Goal: Find contact information: Find contact information

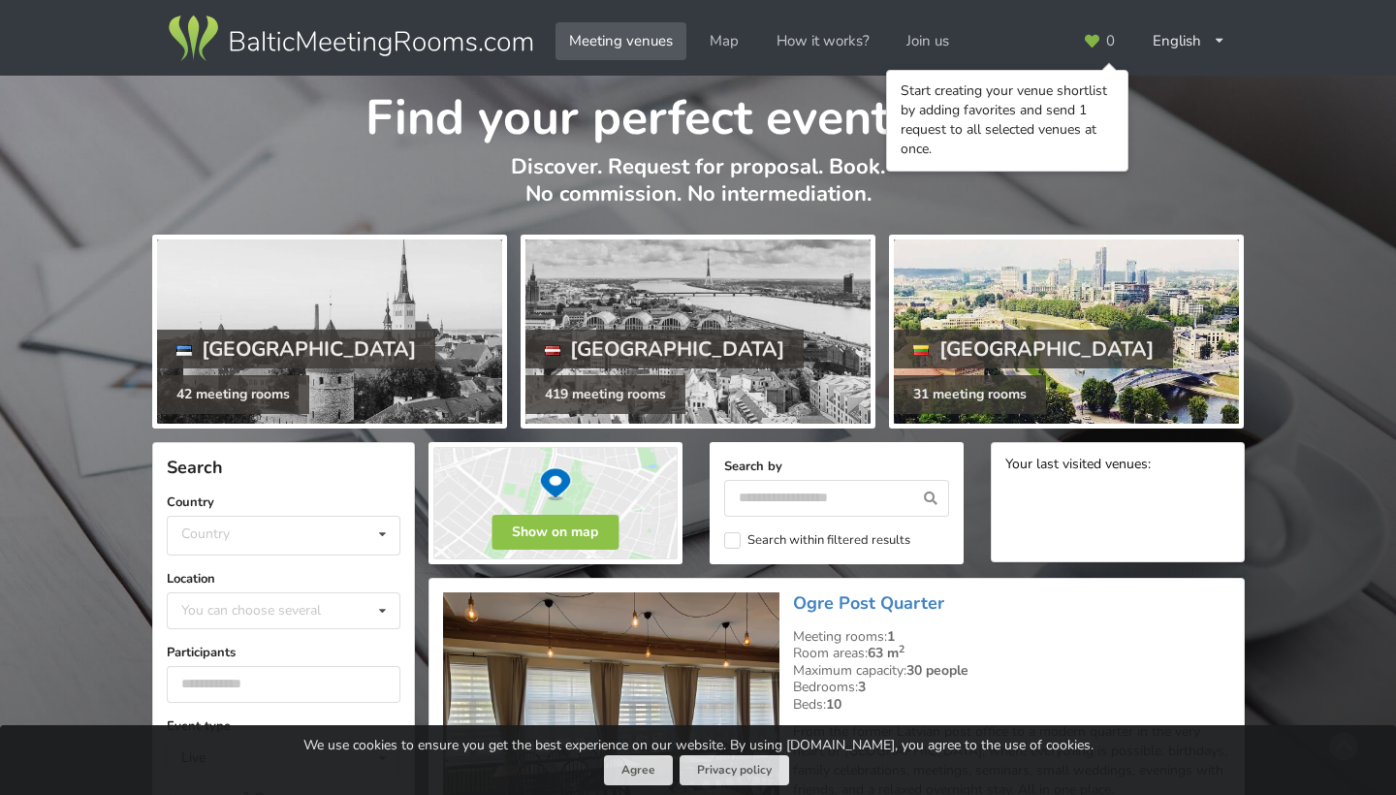
scroll to position [71, 0]
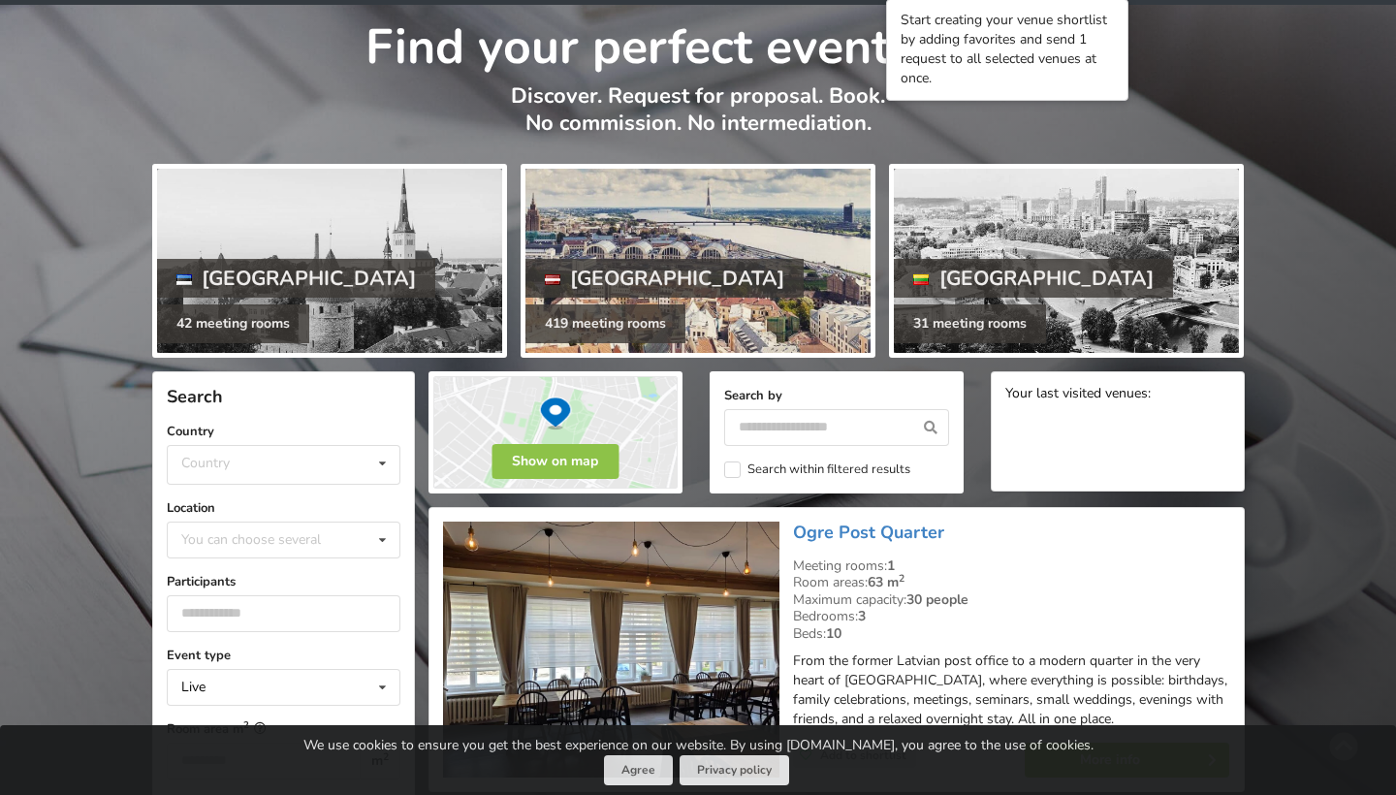
click at [753, 314] on div at bounding box center [698, 261] width 345 height 184
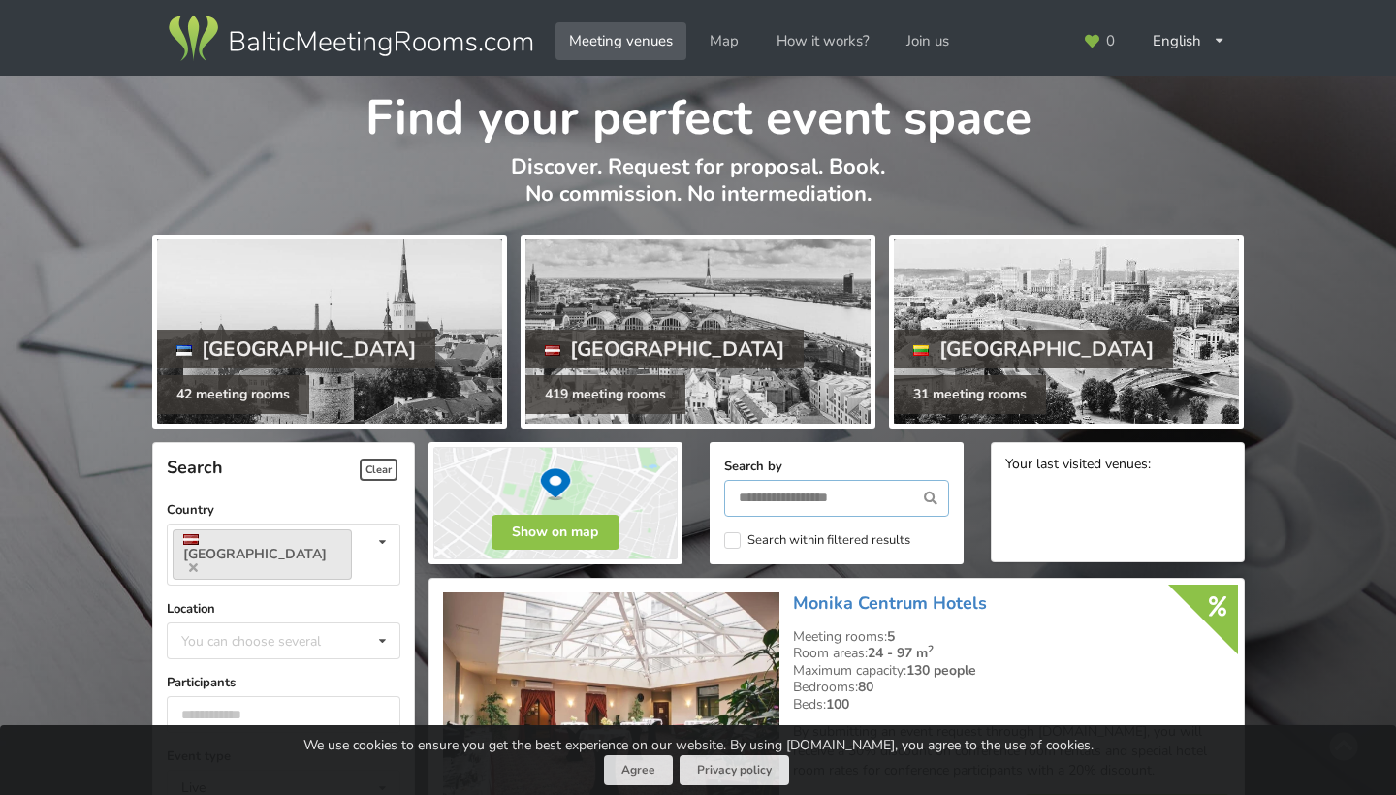
click at [784, 483] on input "text" at bounding box center [836, 498] width 225 height 37
type input "*******"
click at [934, 499] on icon at bounding box center [930, 498] width 36 height 37
type input "*******"
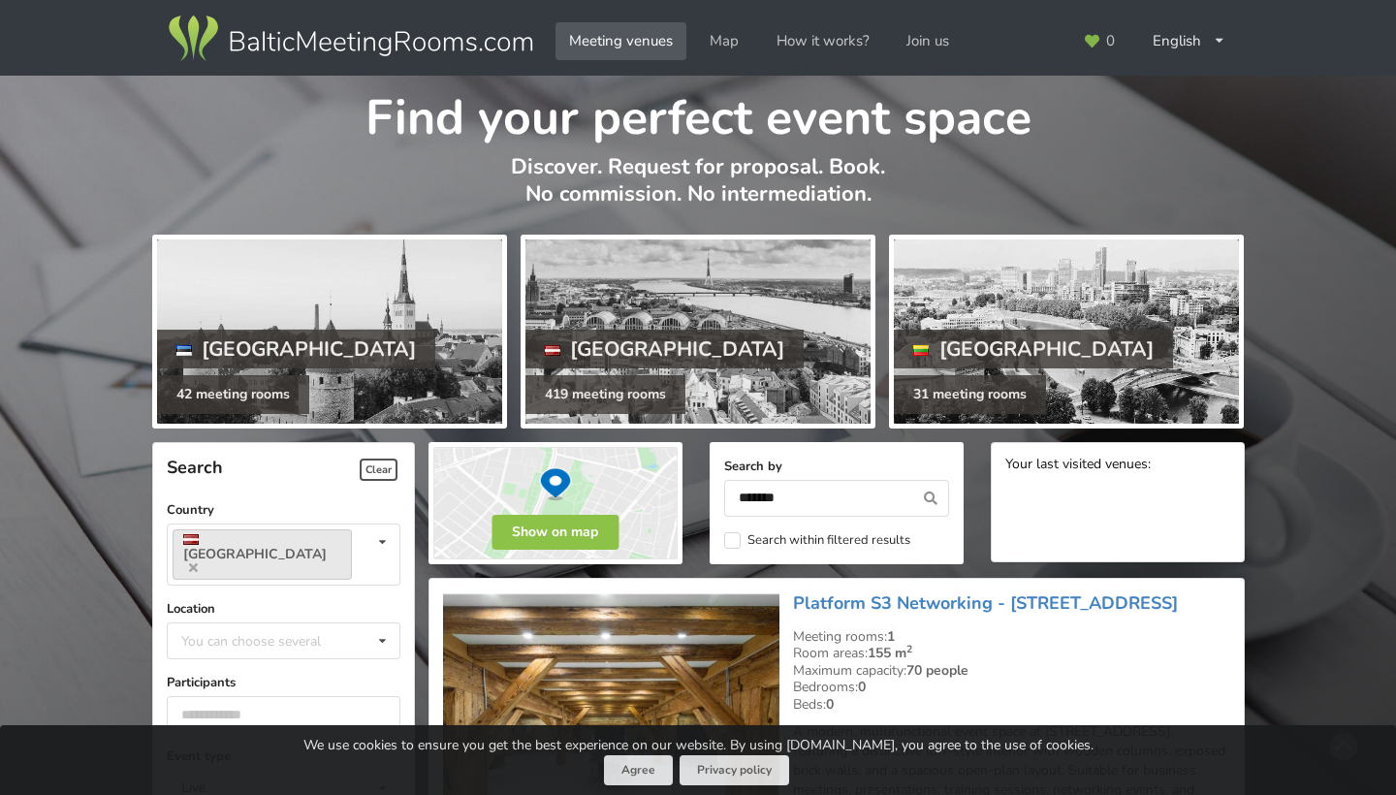
scroll to position [433, 0]
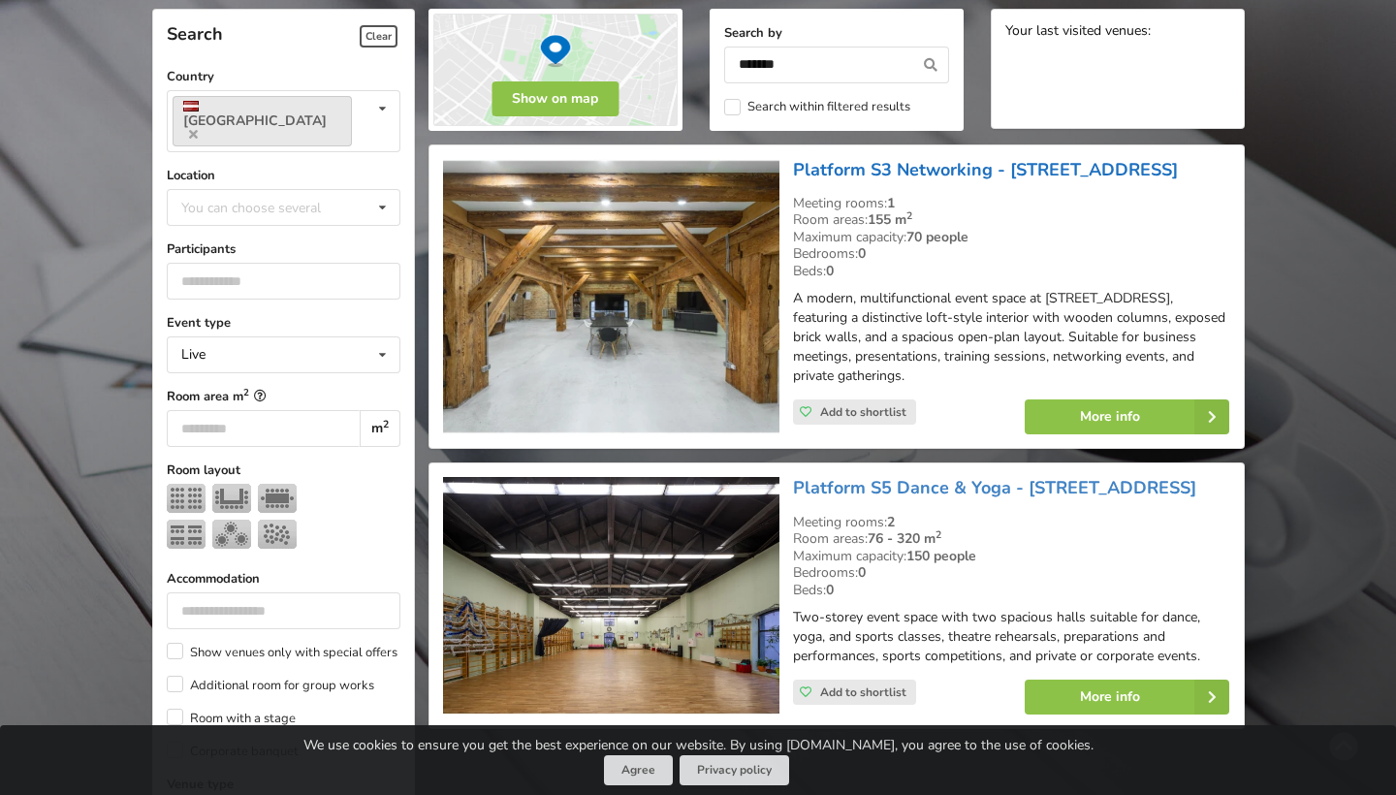
click at [926, 164] on link "Platform S3 Networking - [STREET_ADDRESS]" at bounding box center [985, 169] width 385 height 23
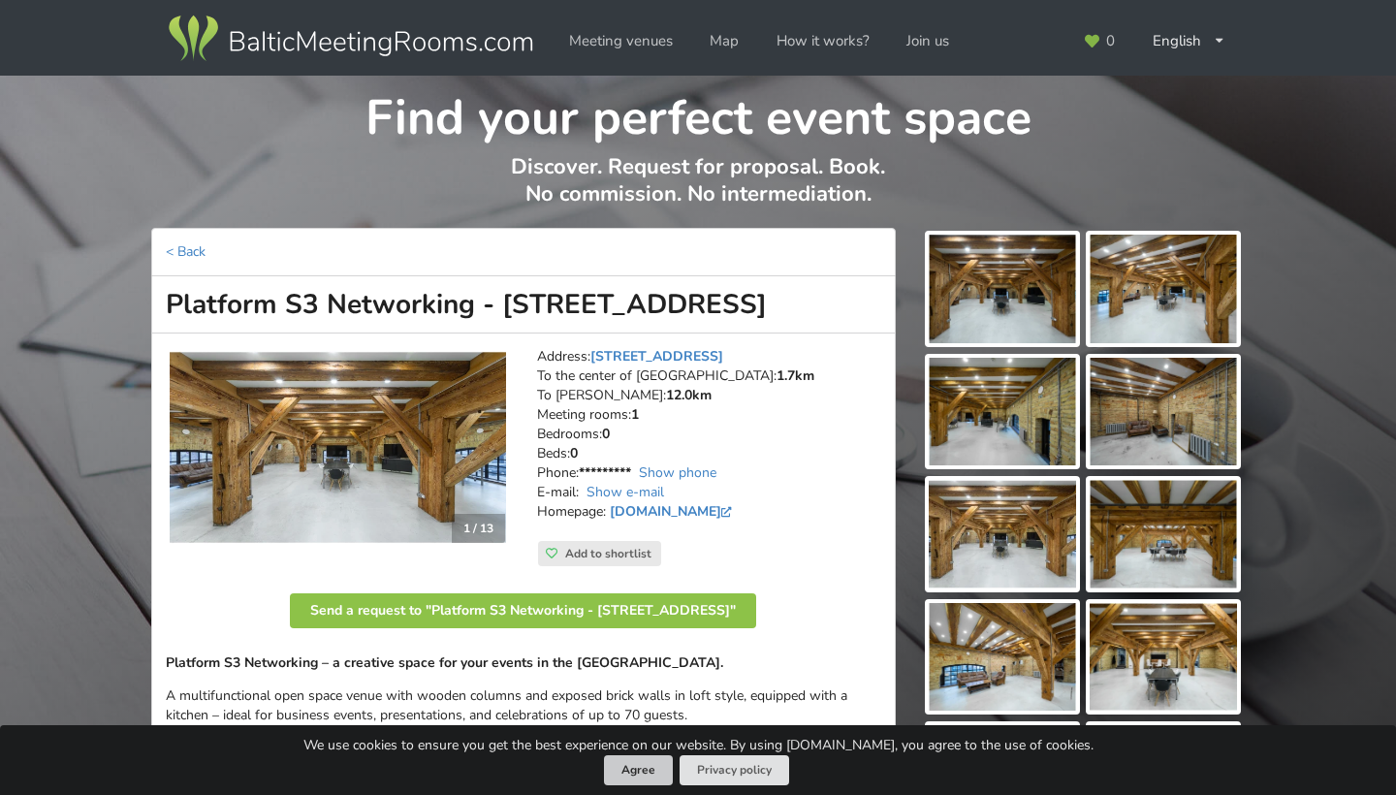
click at [632, 772] on button "Agree" at bounding box center [638, 770] width 69 height 30
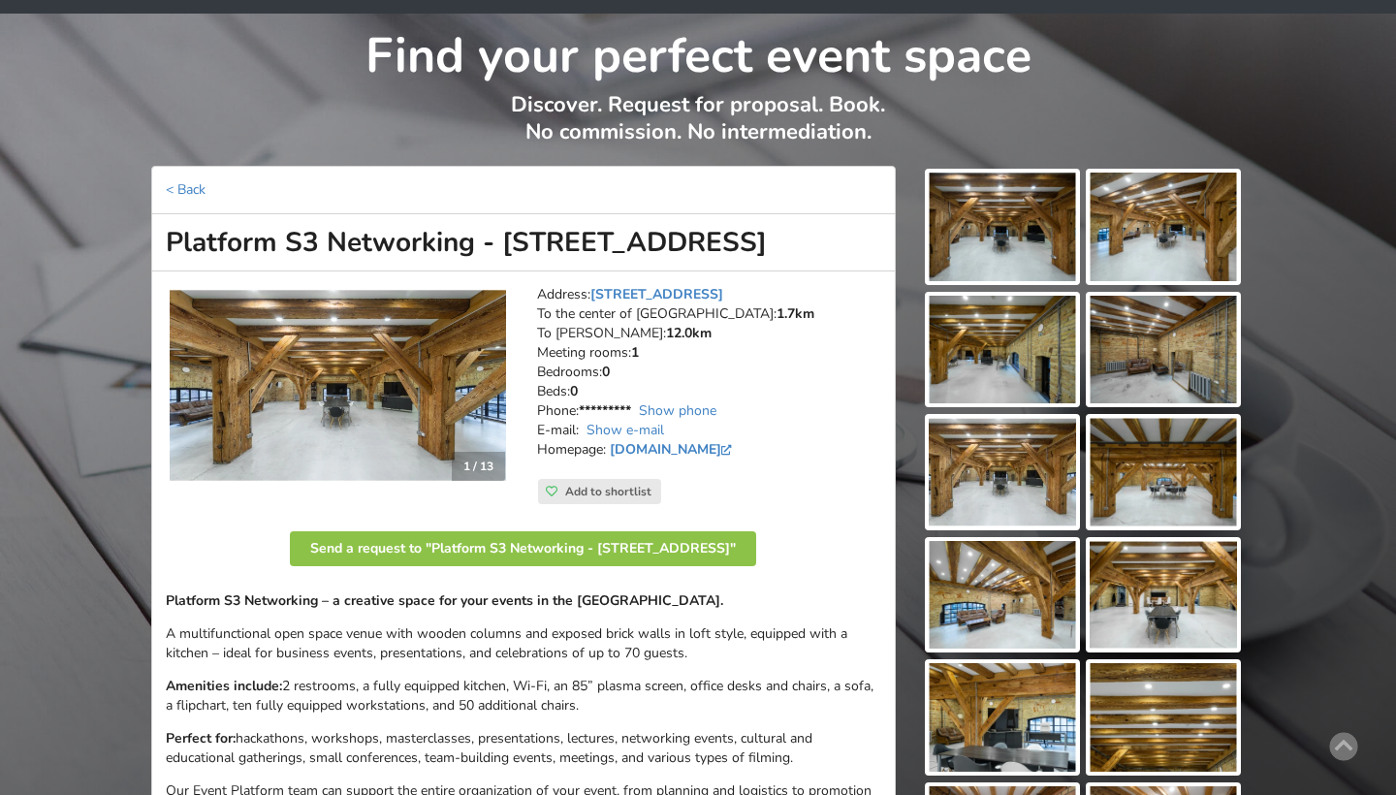
scroll to position [78, 0]
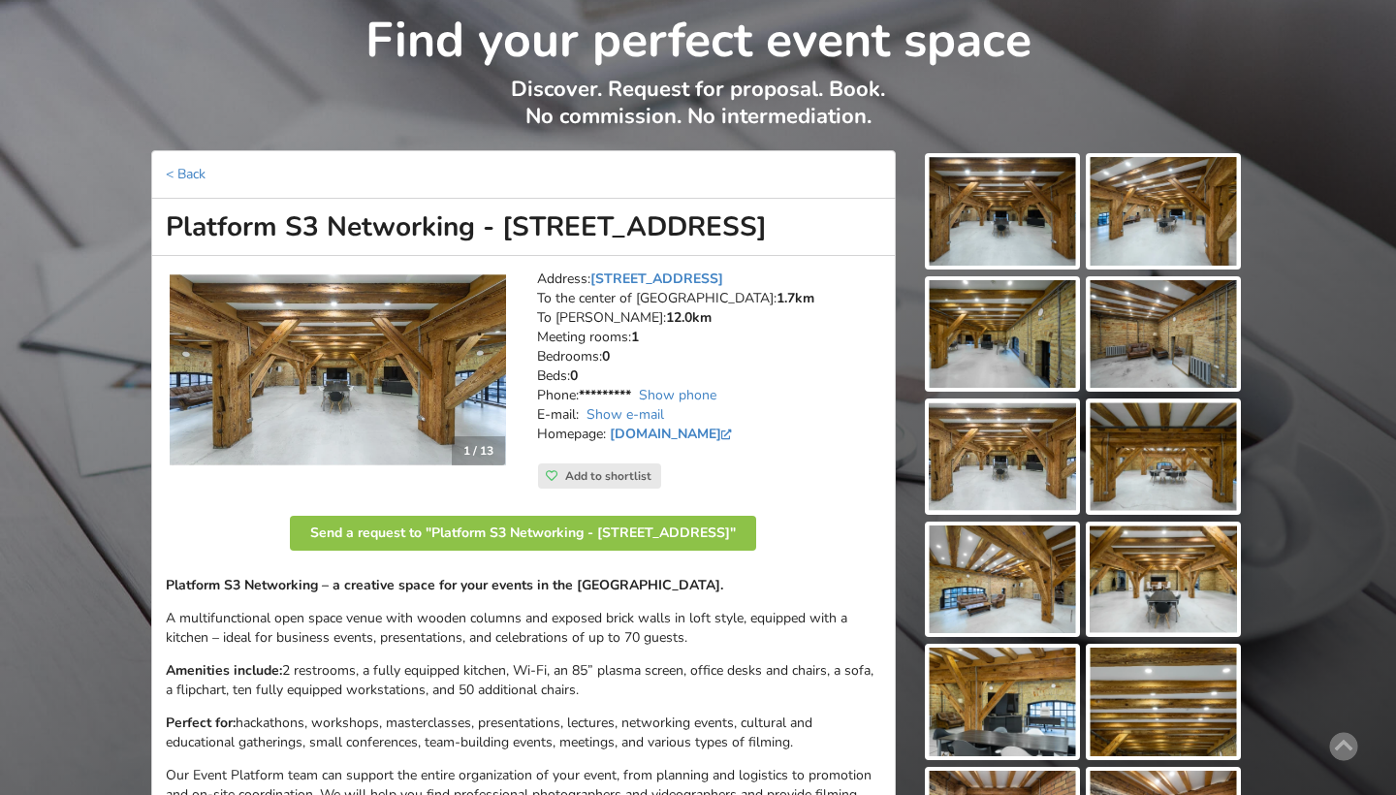
click at [668, 386] on link "Show phone" at bounding box center [678, 395] width 78 height 18
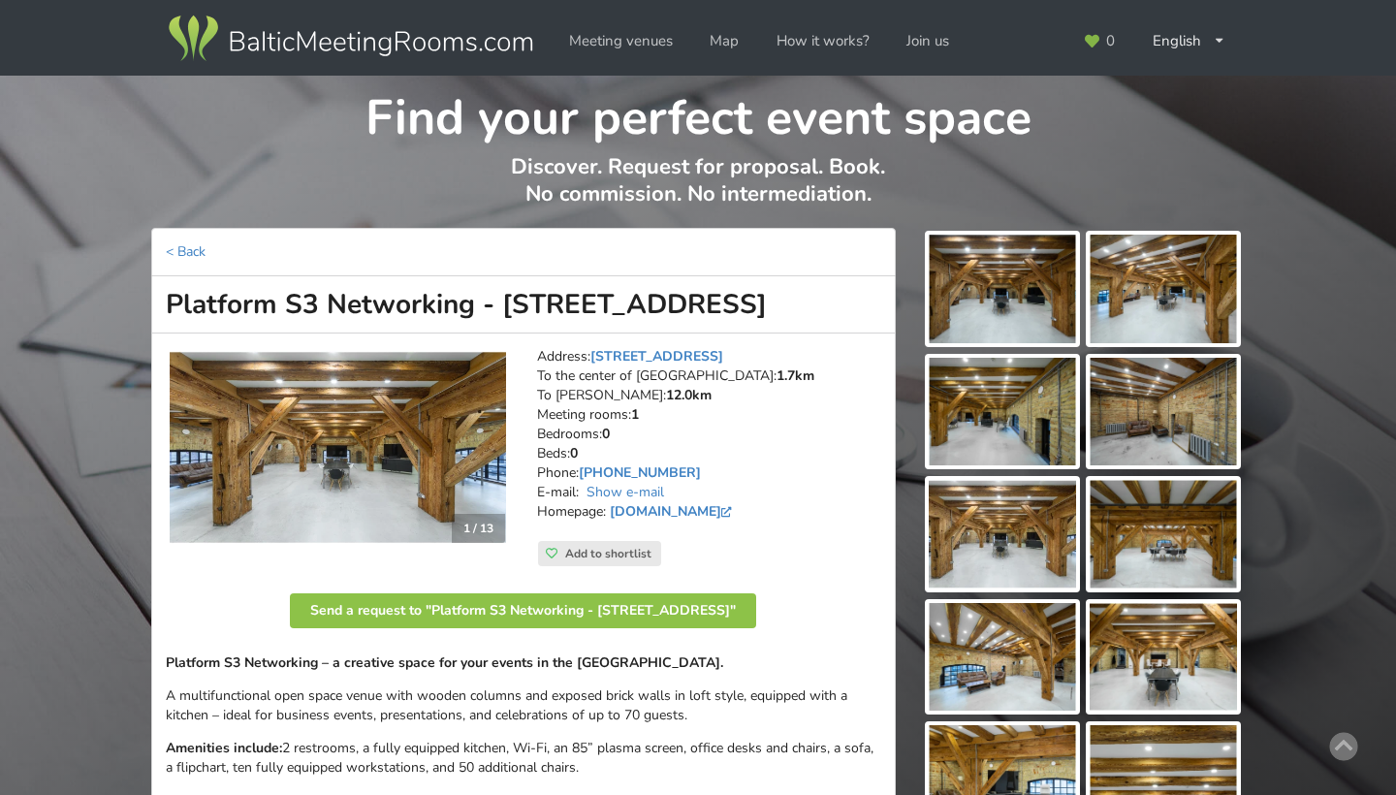
scroll to position [0, 0]
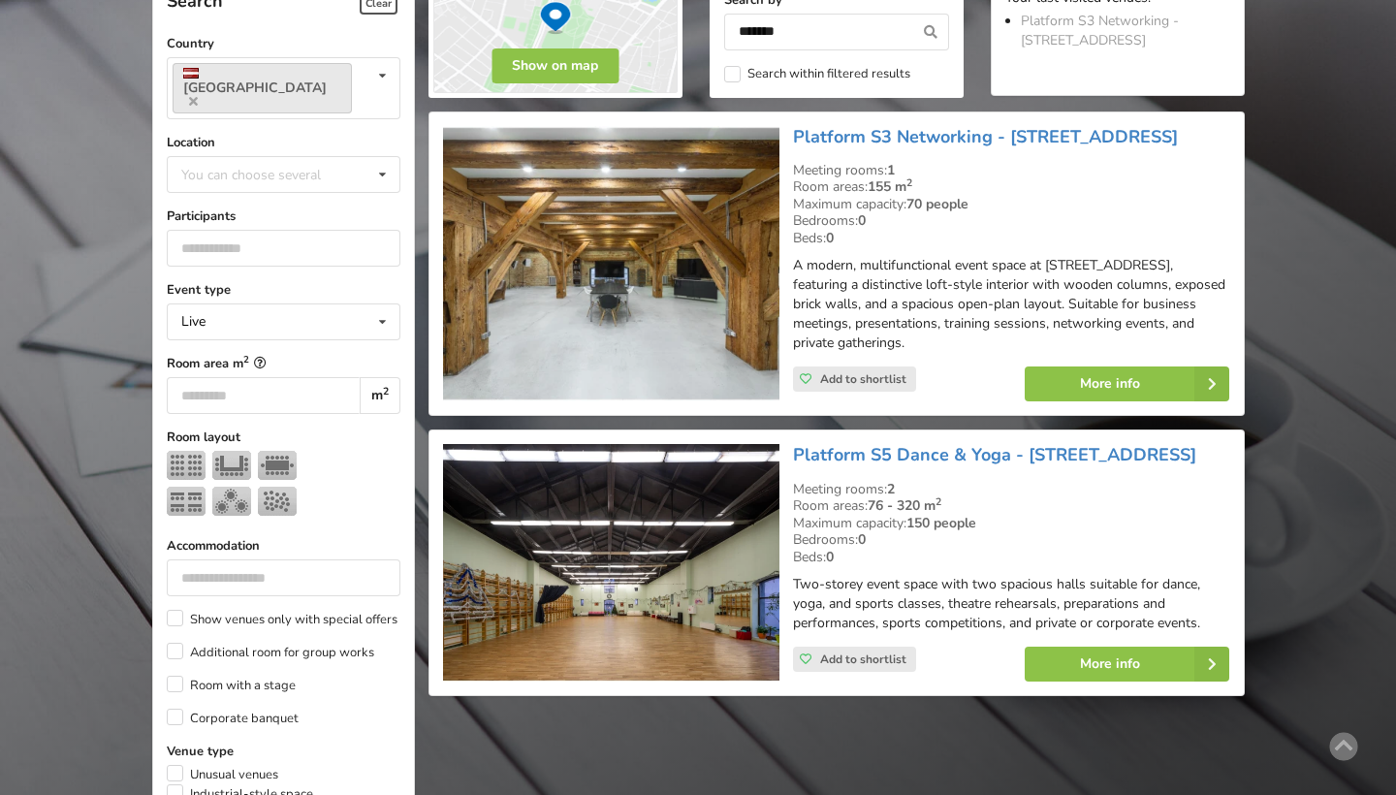
scroll to position [470, 0]
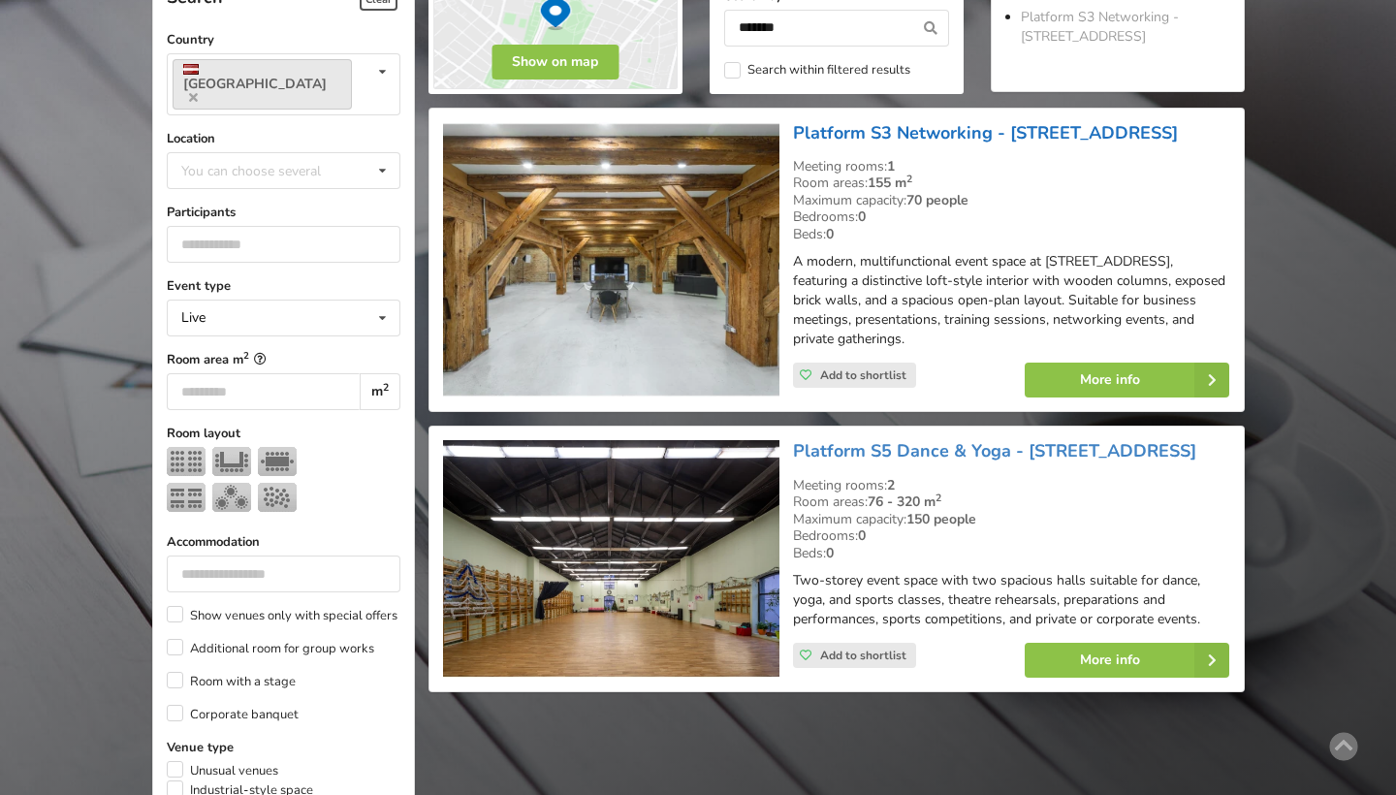
click at [916, 132] on link "Platform S3 Networking - [STREET_ADDRESS]" at bounding box center [985, 132] width 385 height 23
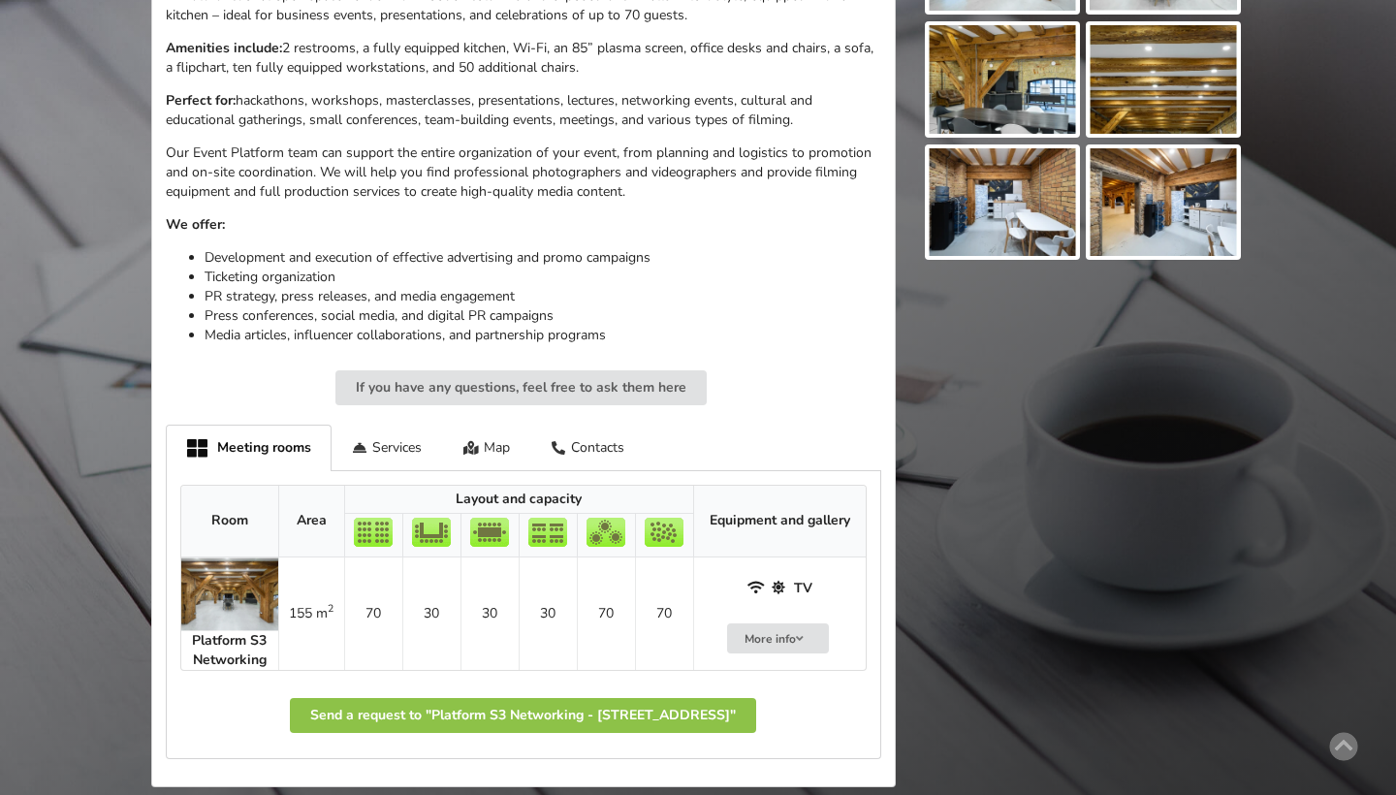
scroll to position [732, 0]
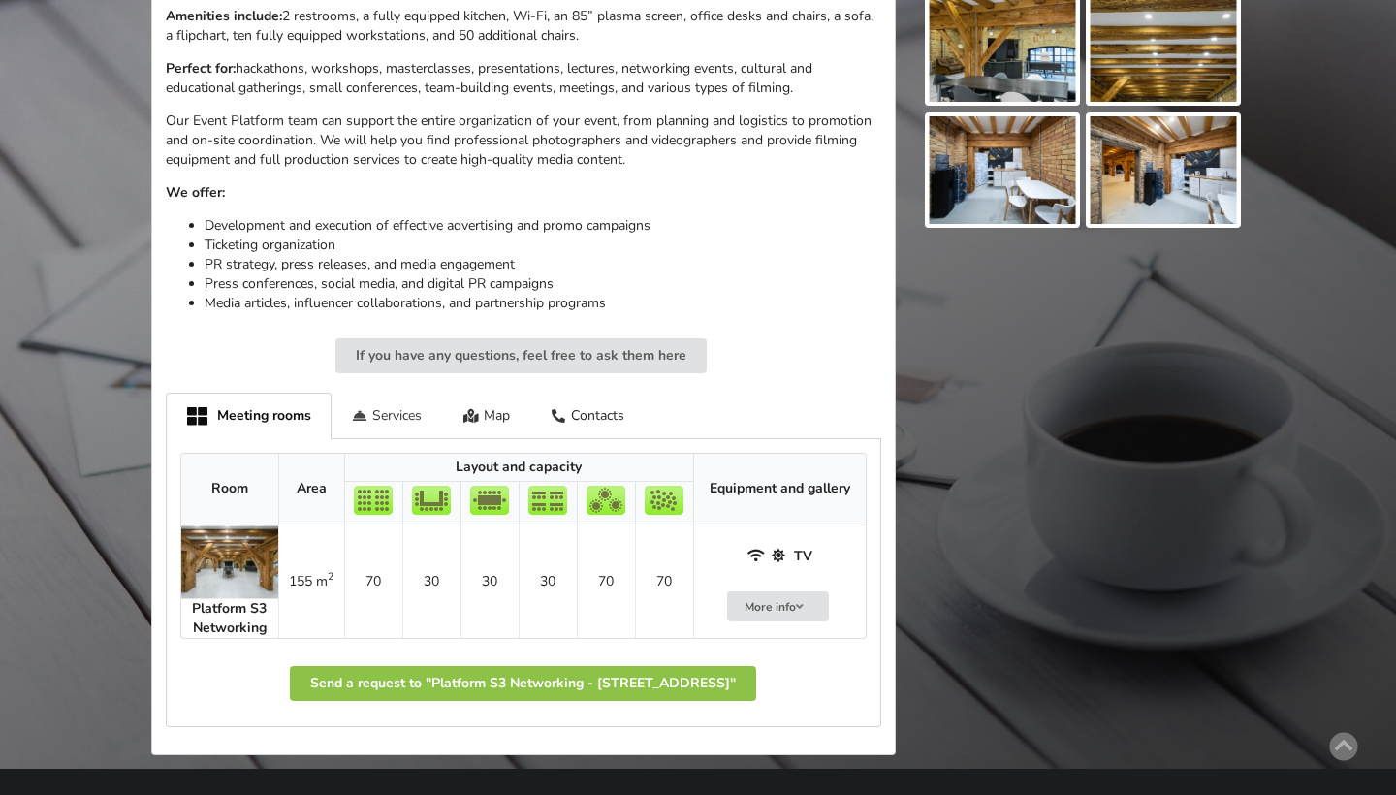
click at [374, 401] on div "Services" at bounding box center [388, 416] width 112 height 46
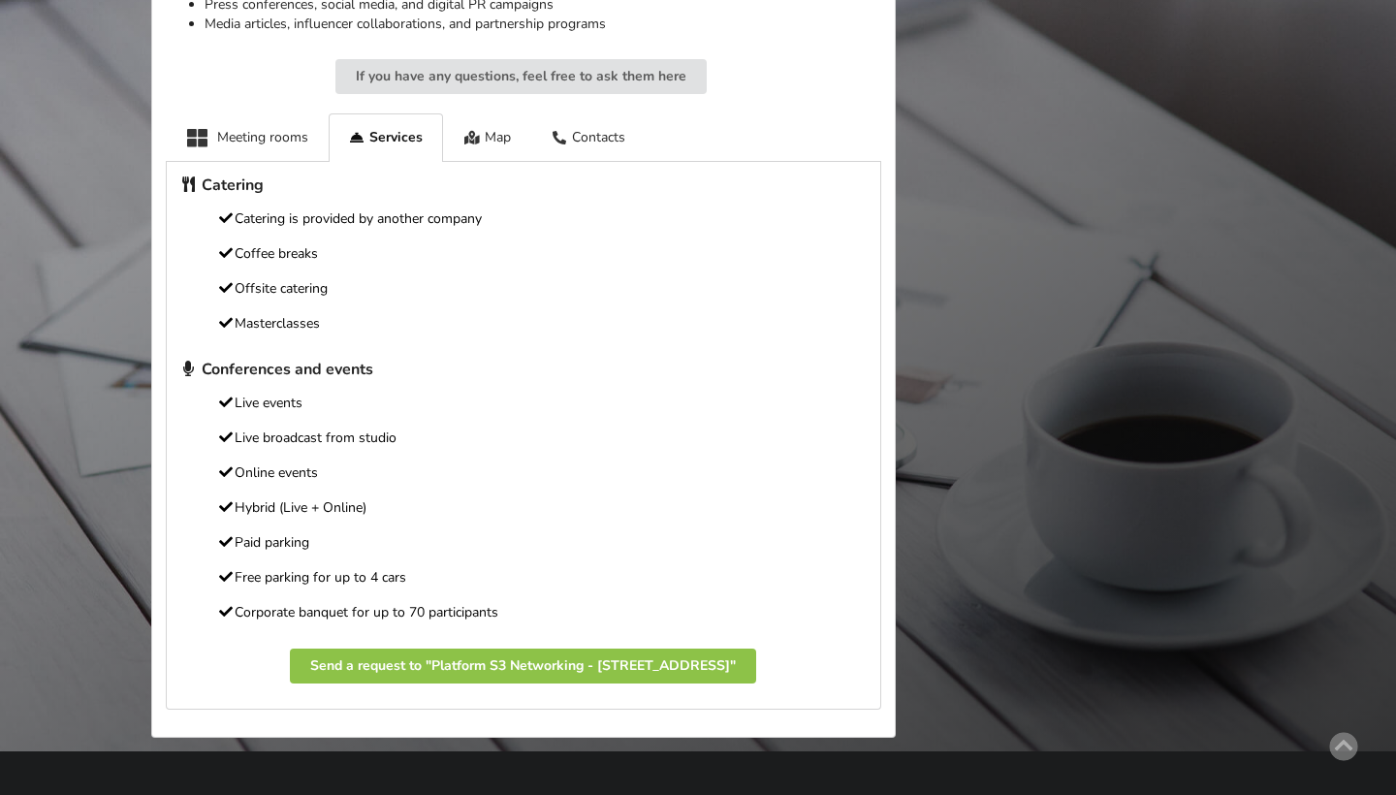
scroll to position [973, 0]
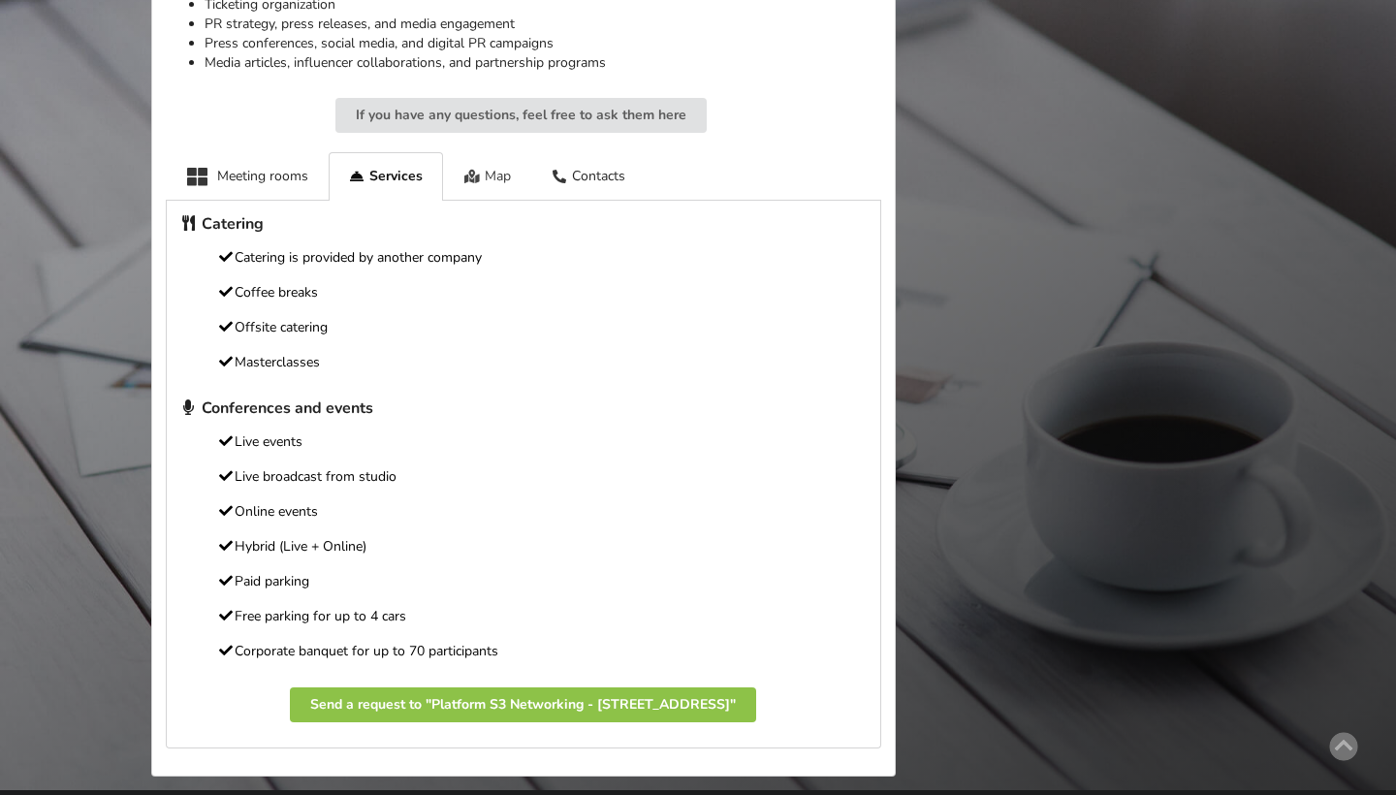
click at [484, 152] on div "Map" at bounding box center [487, 176] width 88 height 48
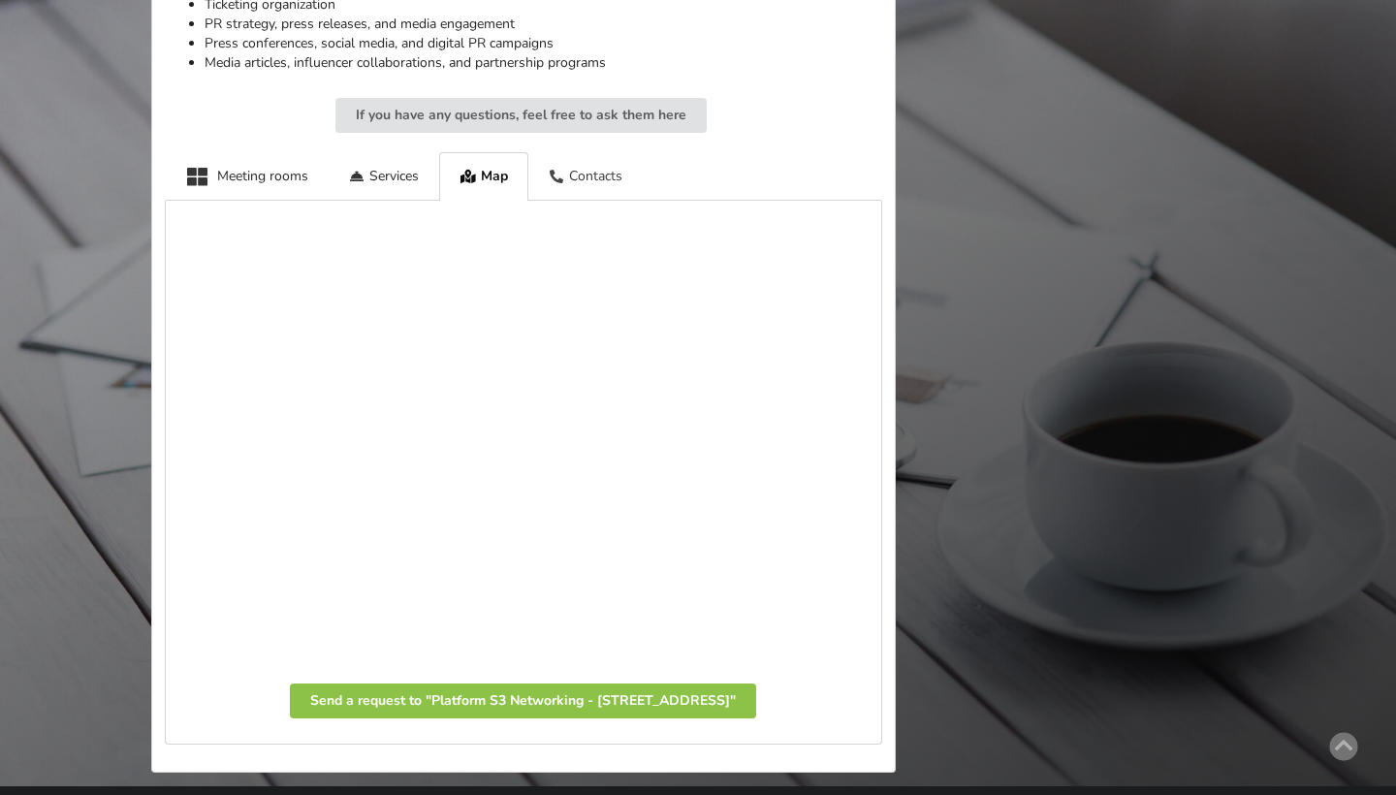
click at [598, 152] on div "Contacts" at bounding box center [585, 176] width 115 height 48
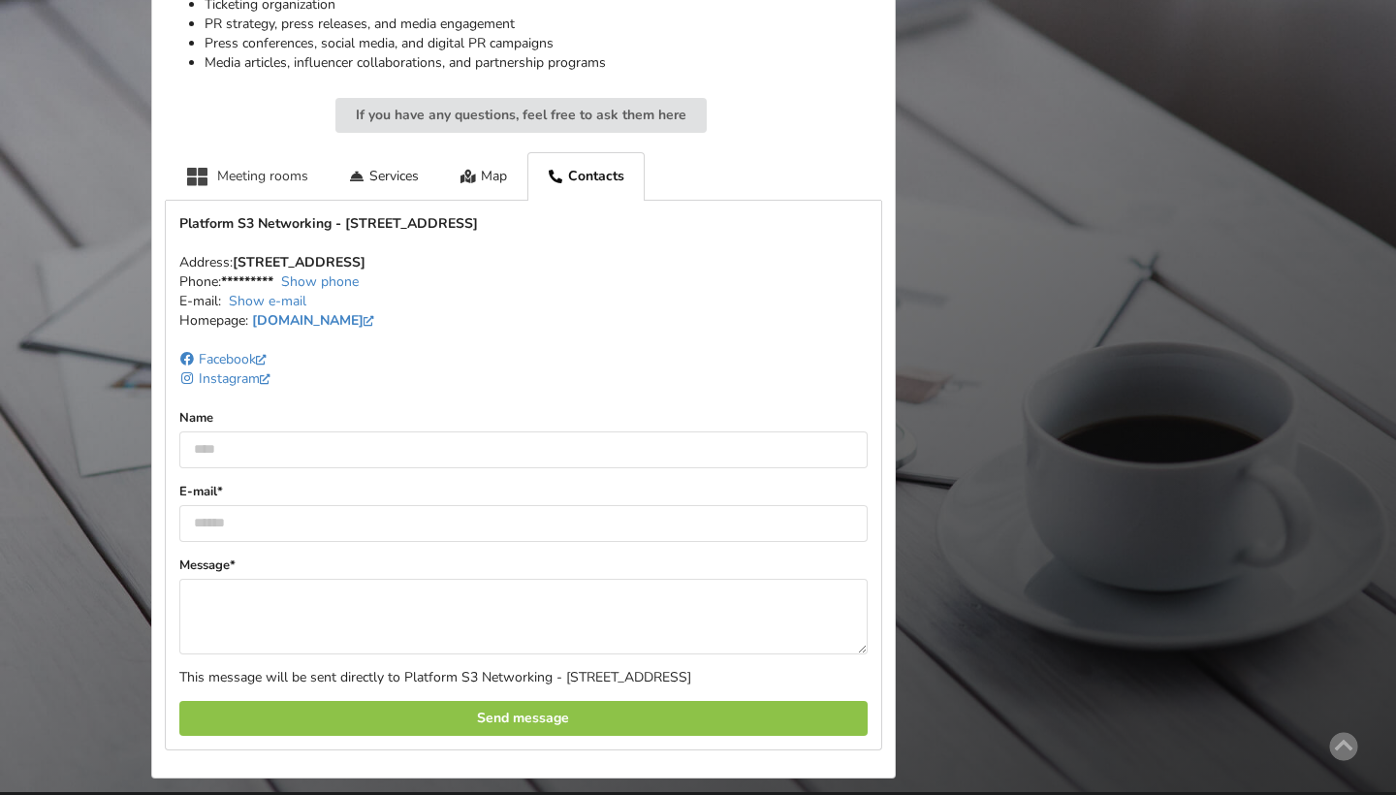
click at [257, 158] on div "Meeting rooms" at bounding box center [247, 176] width 163 height 48
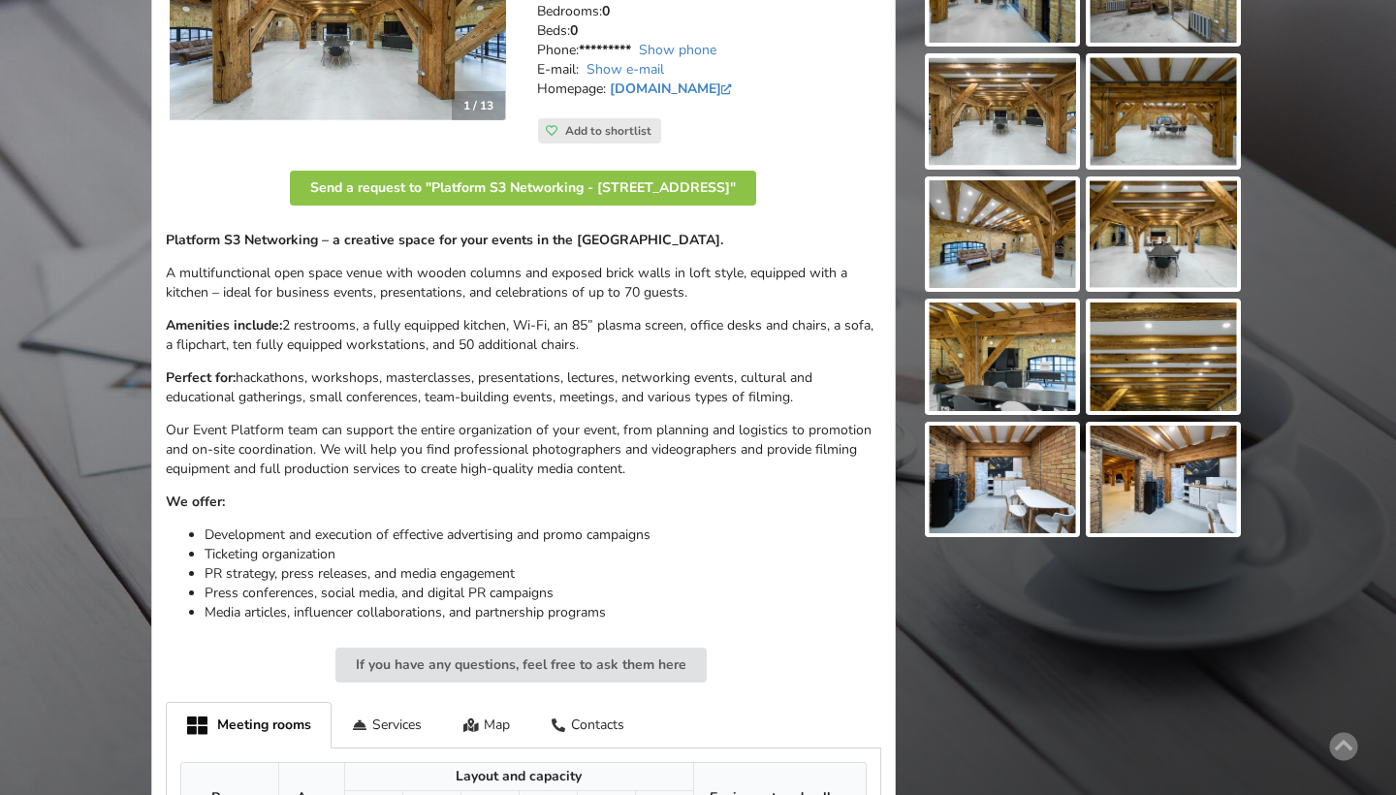
scroll to position [432, 0]
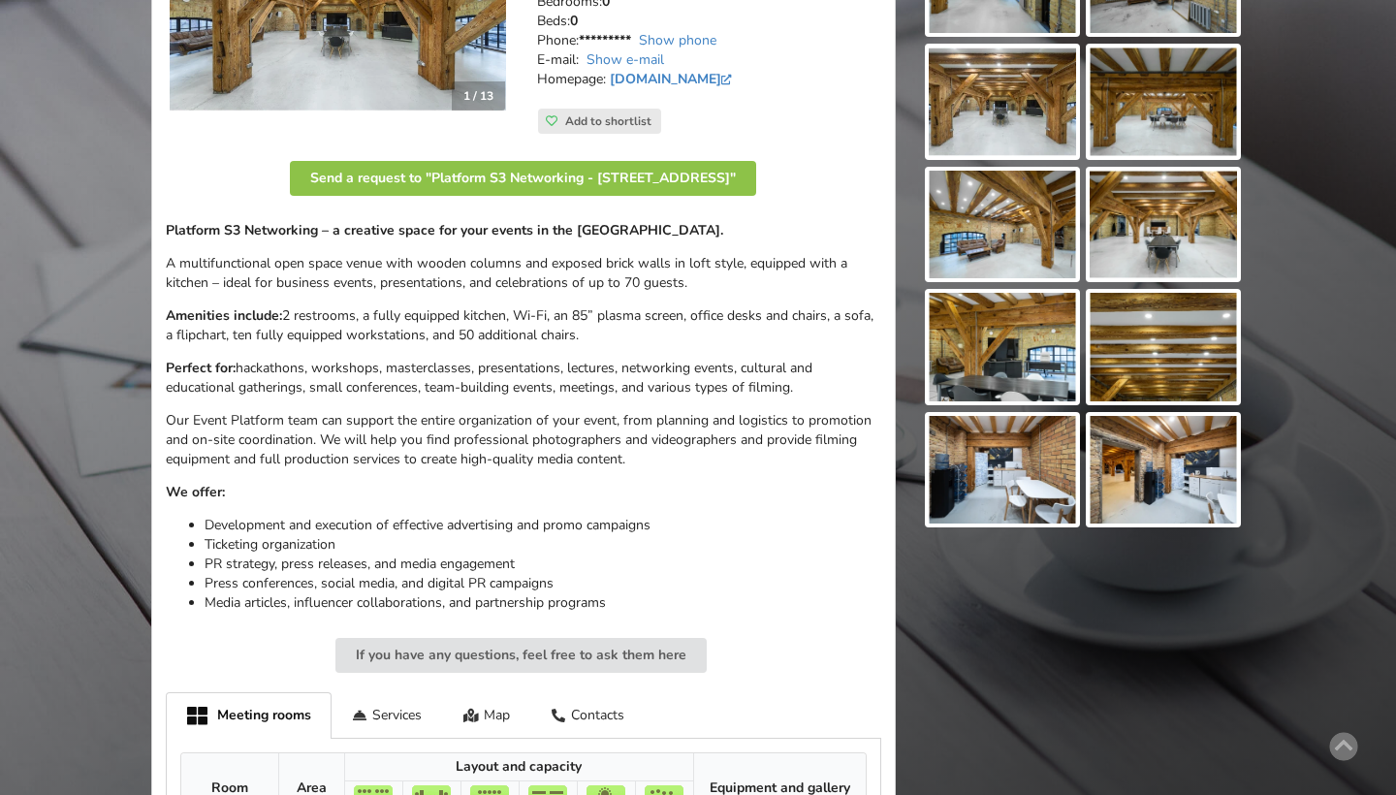
click at [966, 374] on img at bounding box center [1002, 347] width 147 height 109
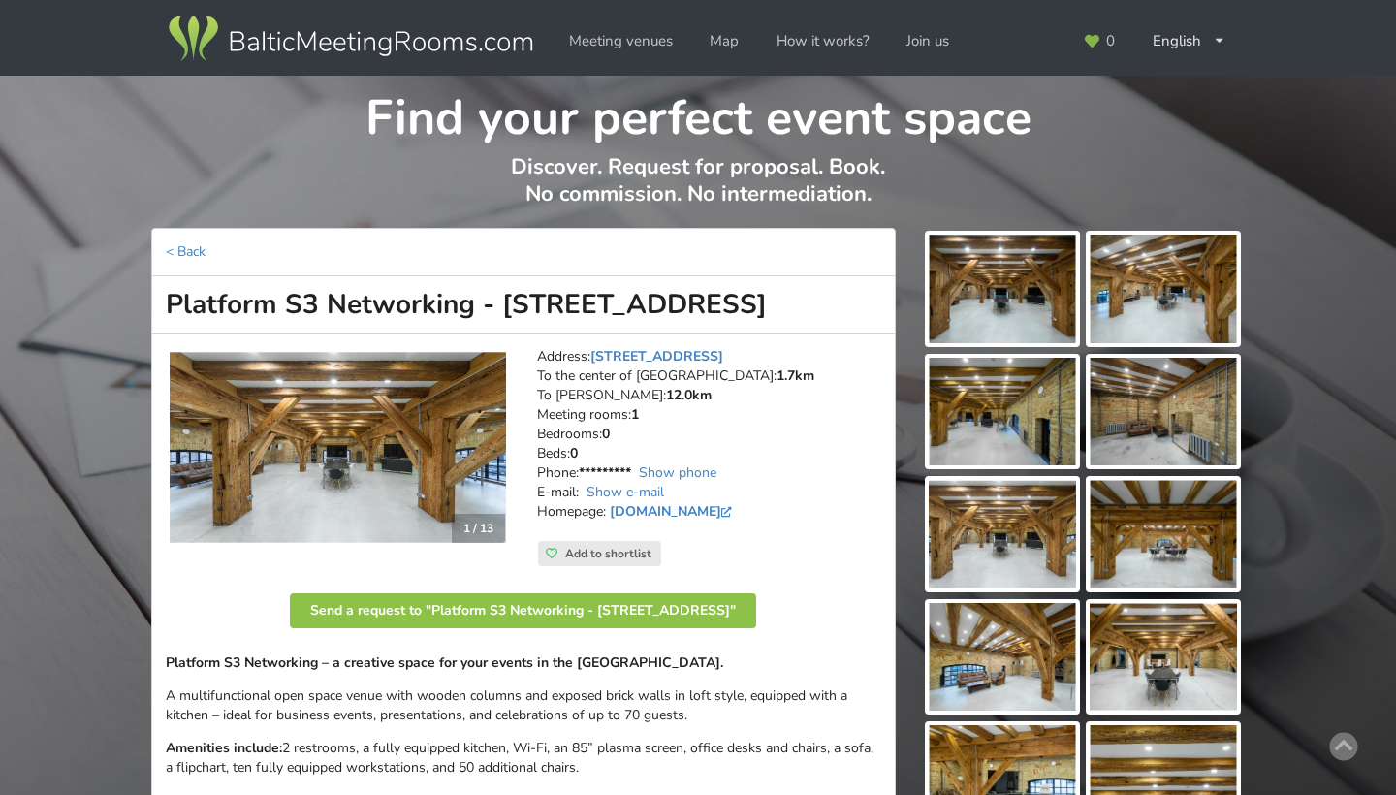
scroll to position [0, 0]
